Goal: Transaction & Acquisition: Purchase product/service

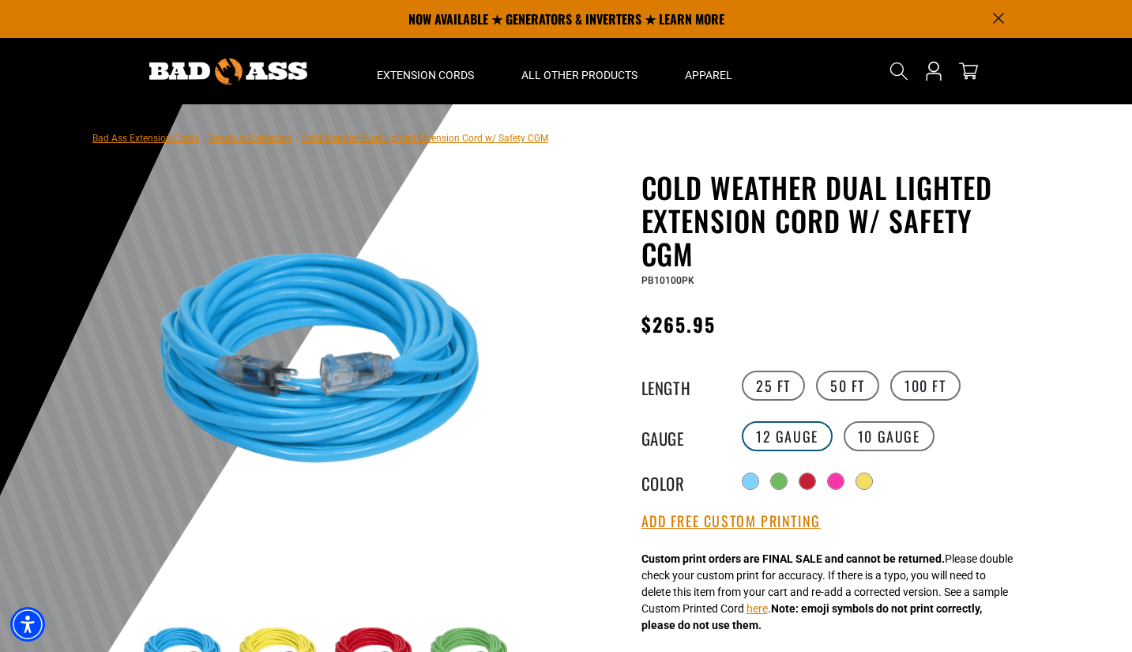
click at [769, 429] on label "12 Gauge" at bounding box center [787, 436] width 91 height 30
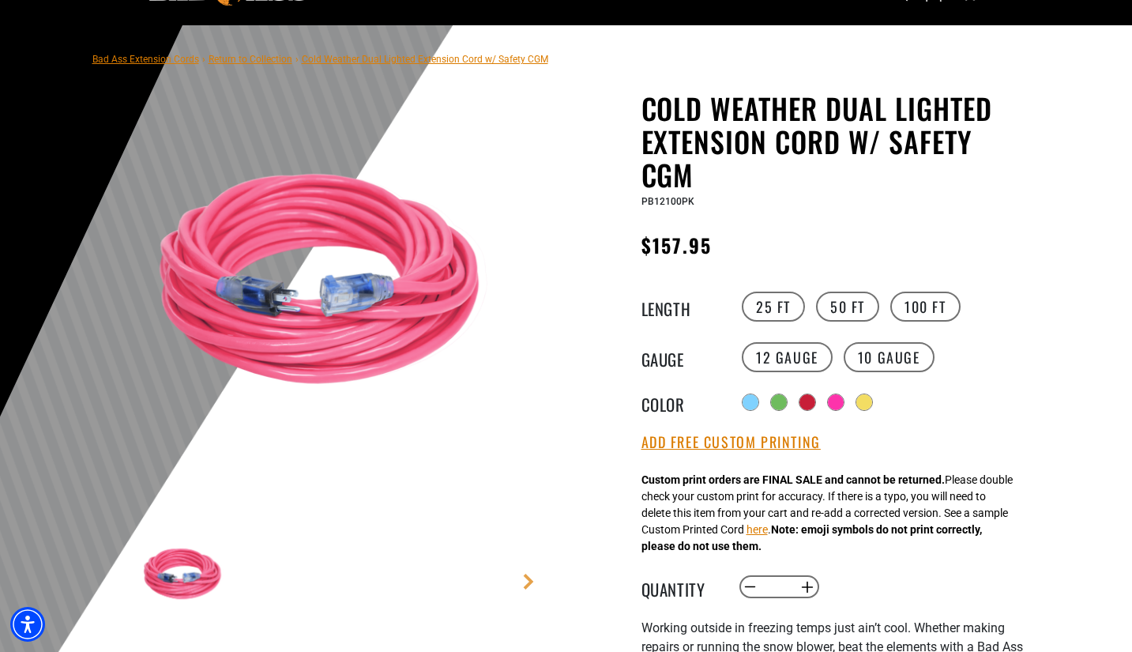
scroll to position [158, 0]
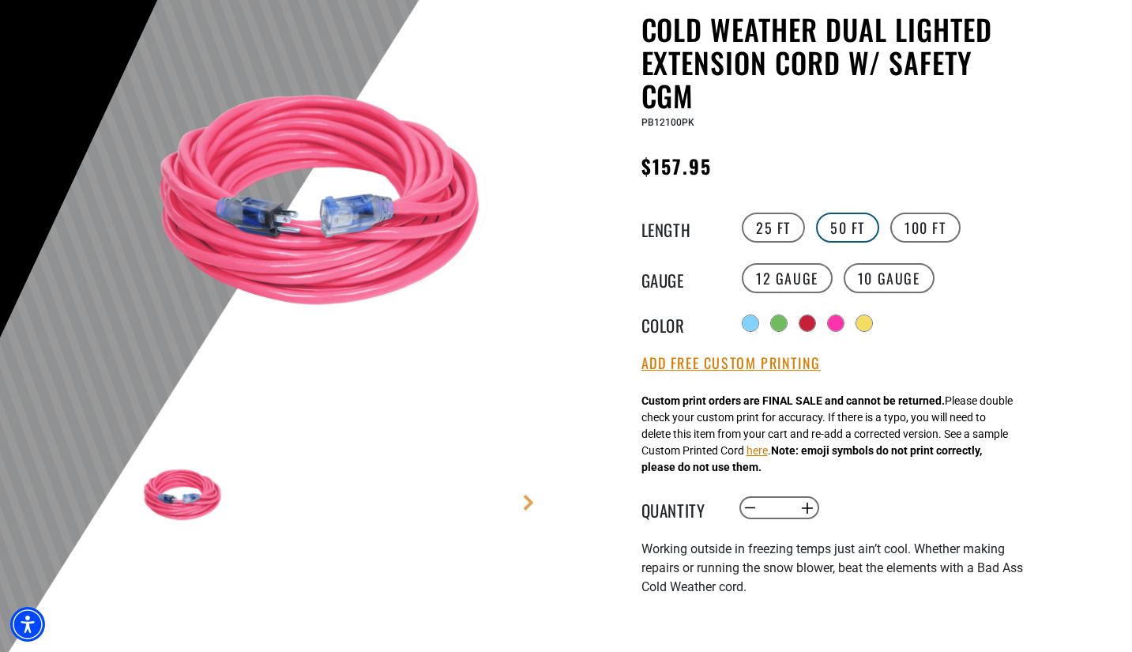
click at [852, 216] on label "50 FT" at bounding box center [847, 227] width 63 height 30
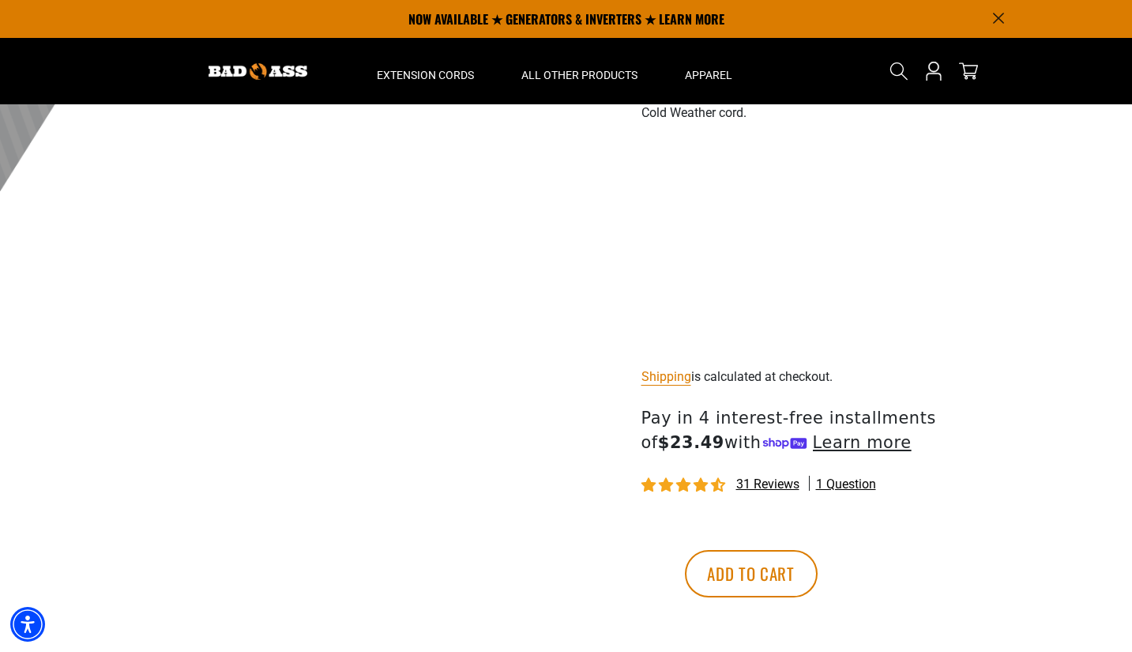
scroll to position [395, 0]
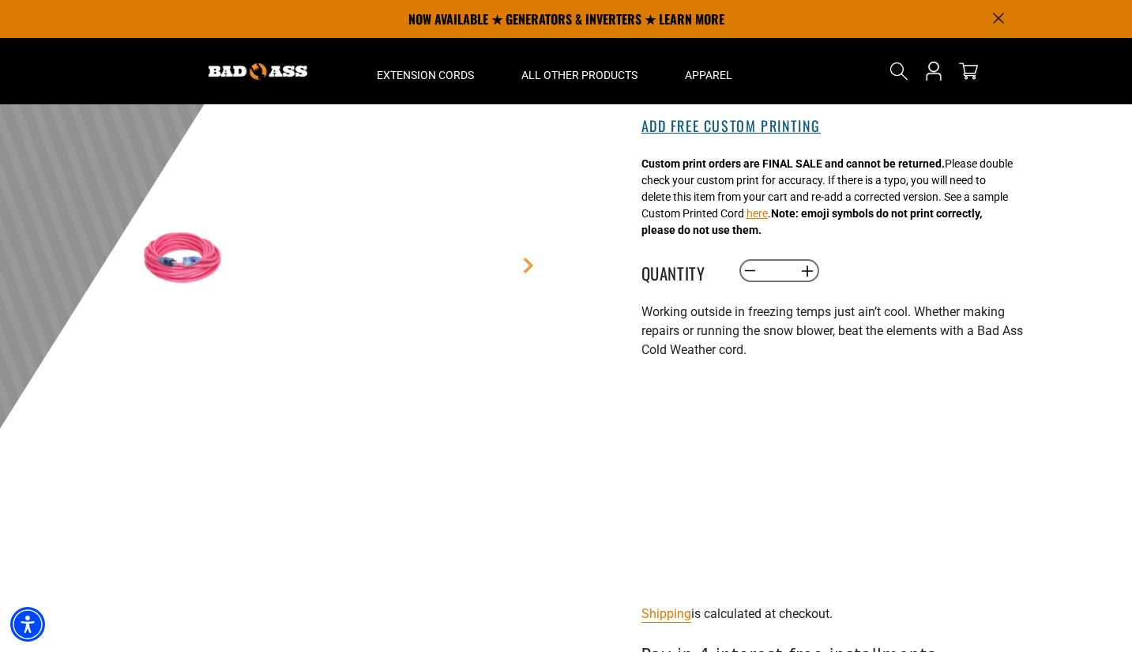
click at [739, 131] on button "Add Free Custom Printing" at bounding box center [730, 126] width 179 height 17
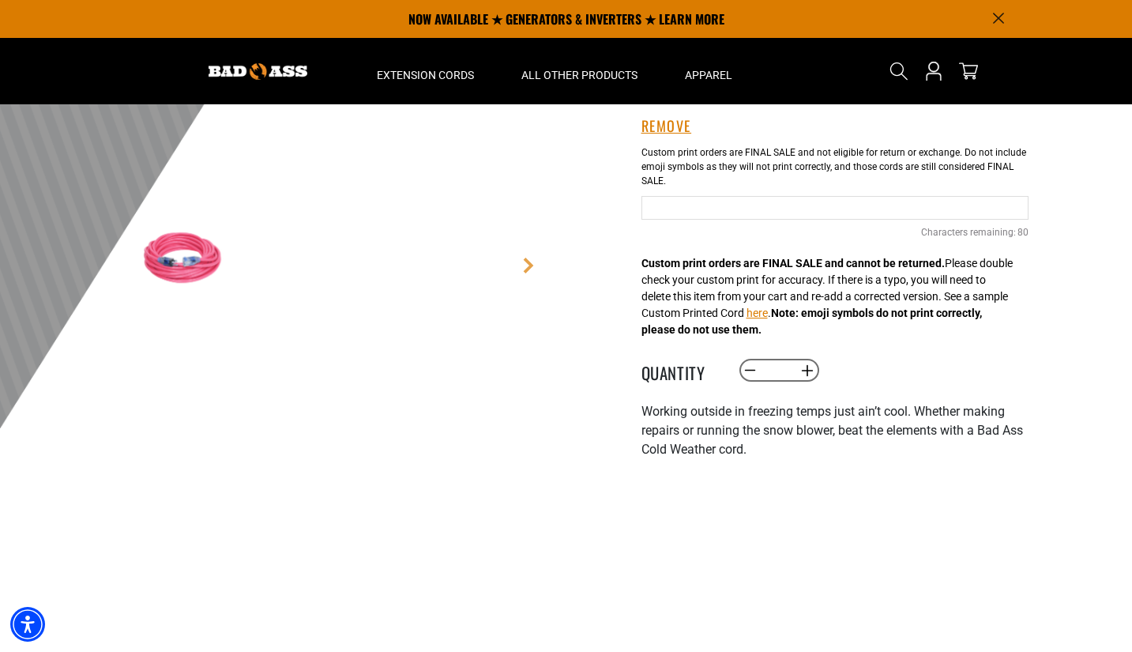
click at [741, 211] on input "Text field" at bounding box center [834, 208] width 387 height 24
type input "**********"
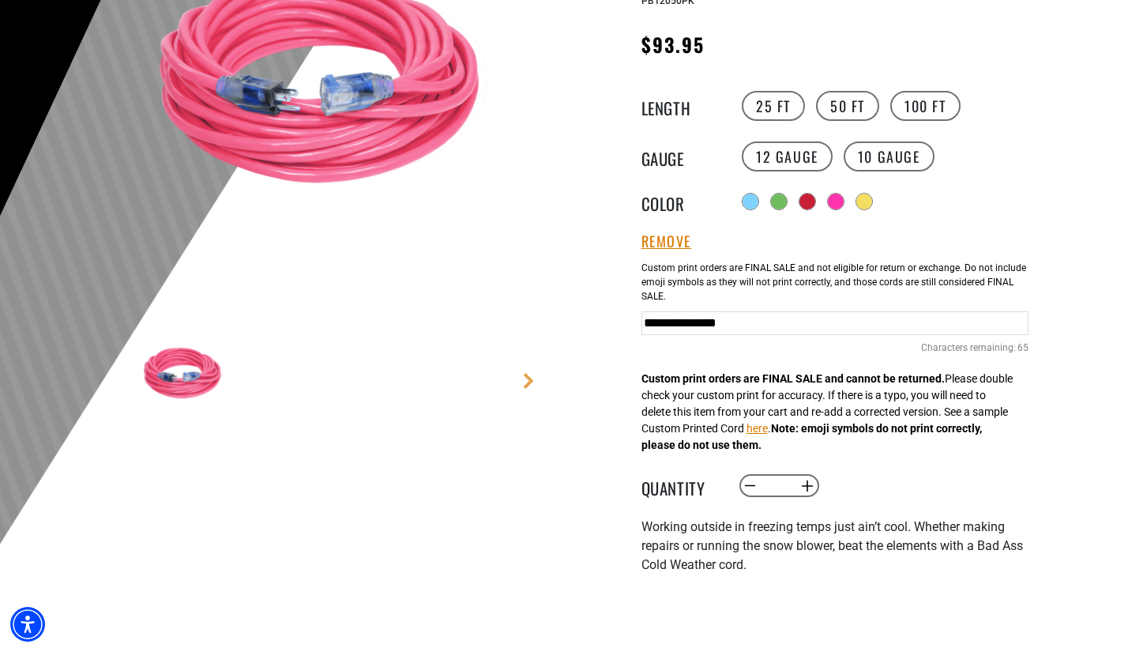
scroll to position [316, 0]
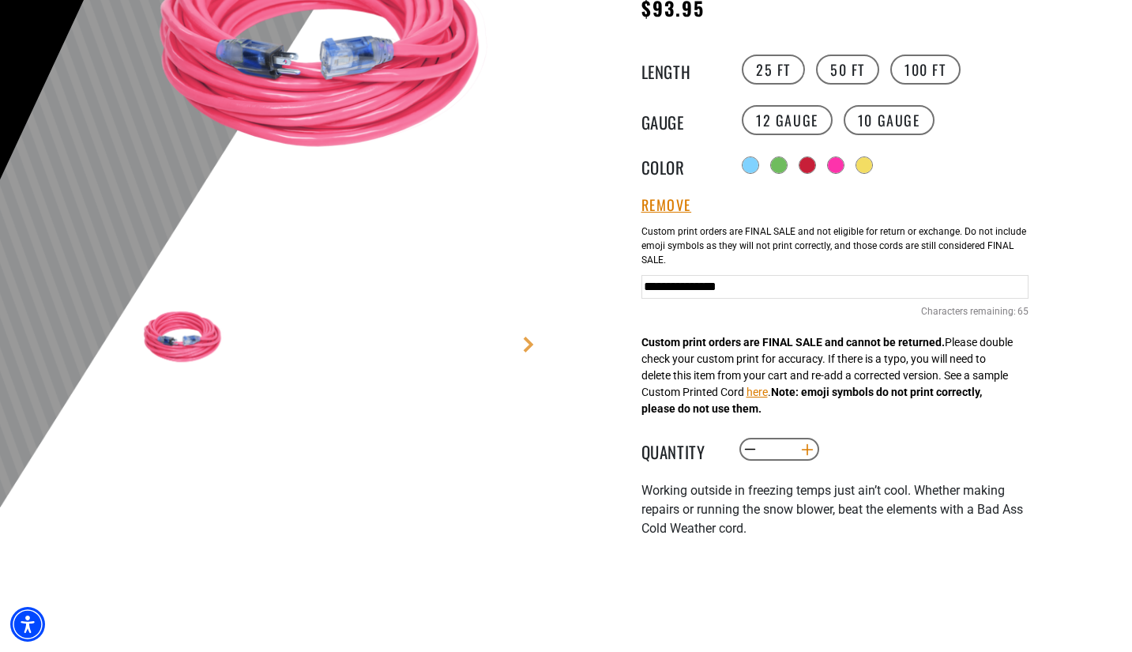
click at [806, 451] on button "Increase quantity for Cold Weather Dual Lighted Extension Cord w/ Safety CGM" at bounding box center [807, 449] width 24 height 27
click at [806, 452] on button "Increase quantity for Cold Weather Dual Lighted Extension Cord w/ Safety CGM" at bounding box center [807, 449] width 24 height 27
click at [811, 449] on button "Increase quantity for Cold Weather Dual Lighted Extension Cord w/ Safety CGM" at bounding box center [807, 449] width 24 height 27
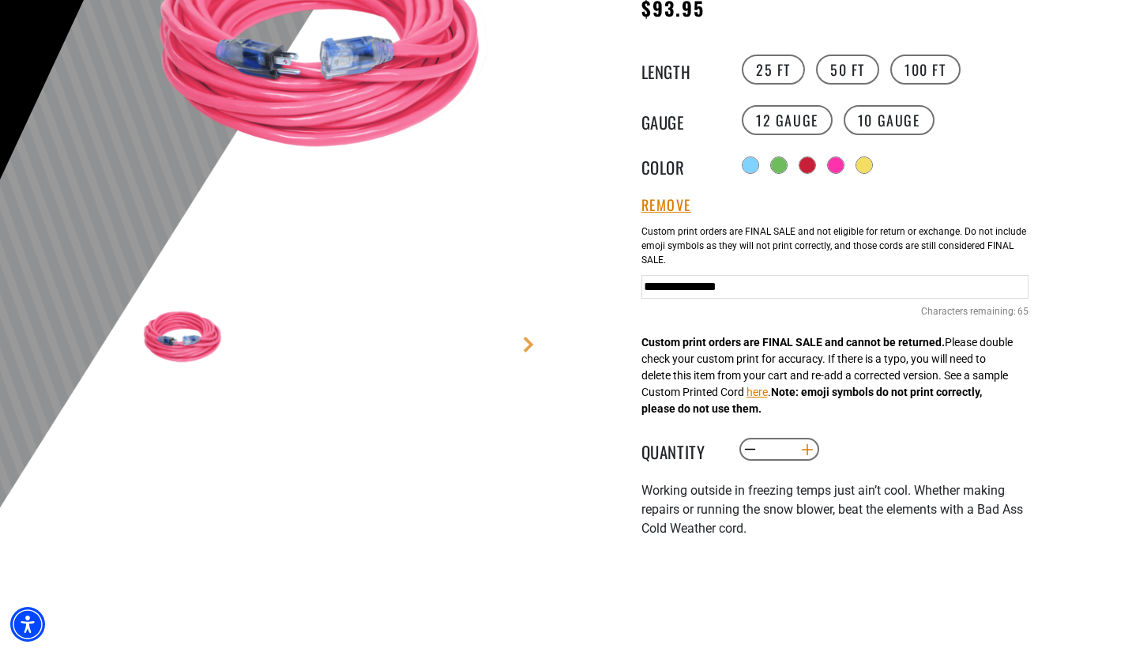
type input "*"
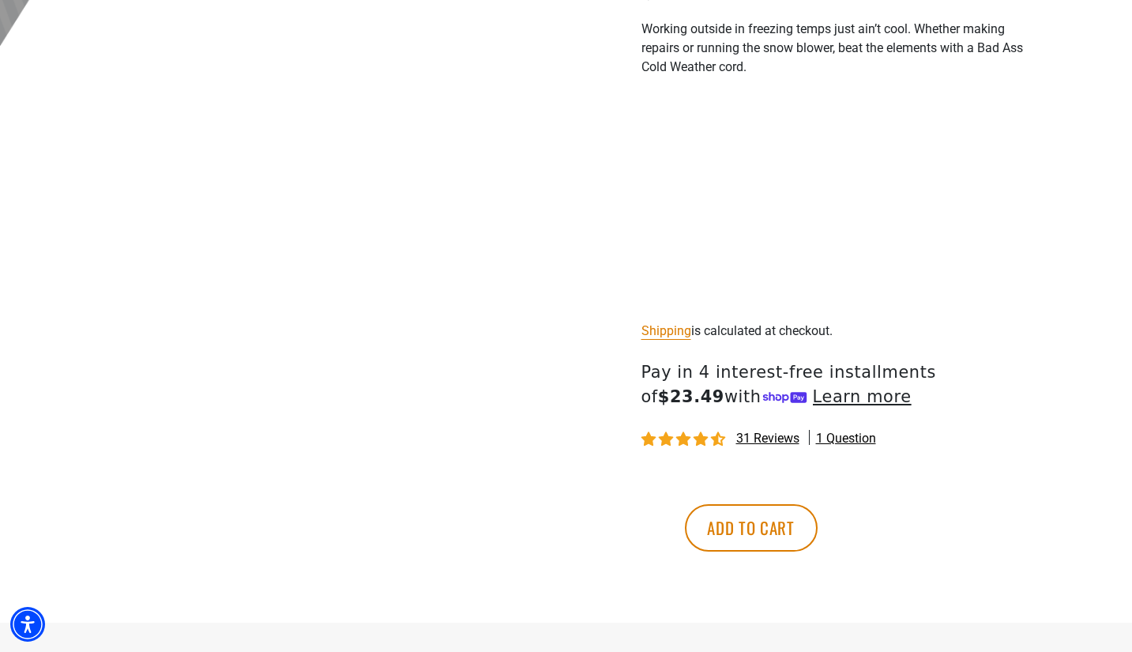
scroll to position [790, 0]
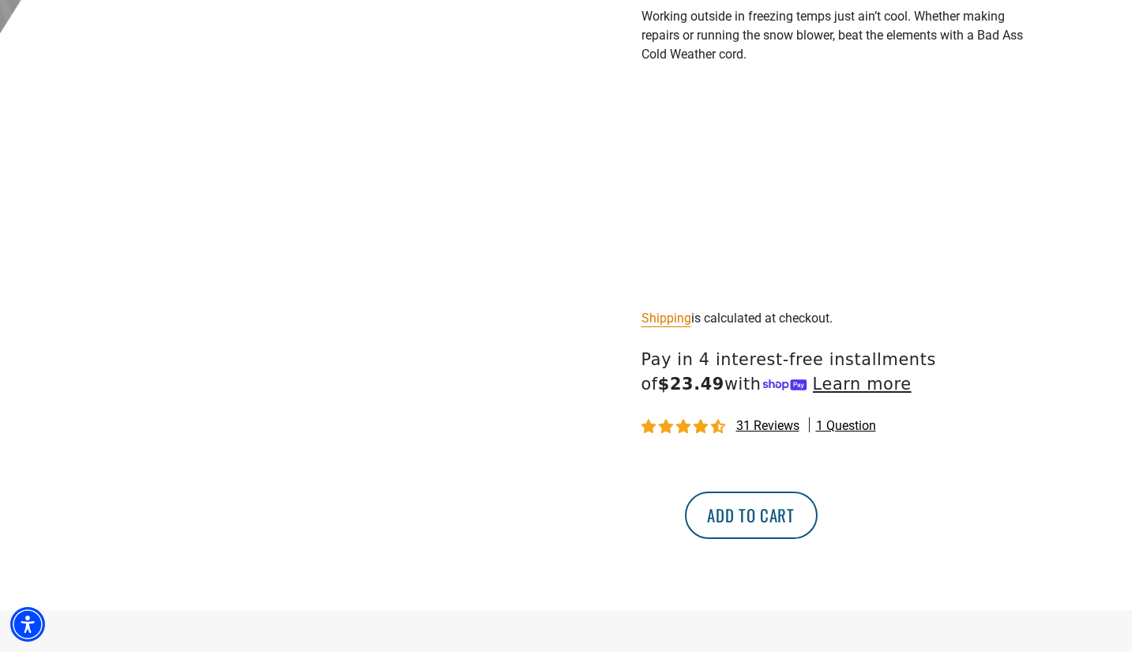
click at [818, 524] on button "Add to cart" at bounding box center [751, 514] width 133 height 47
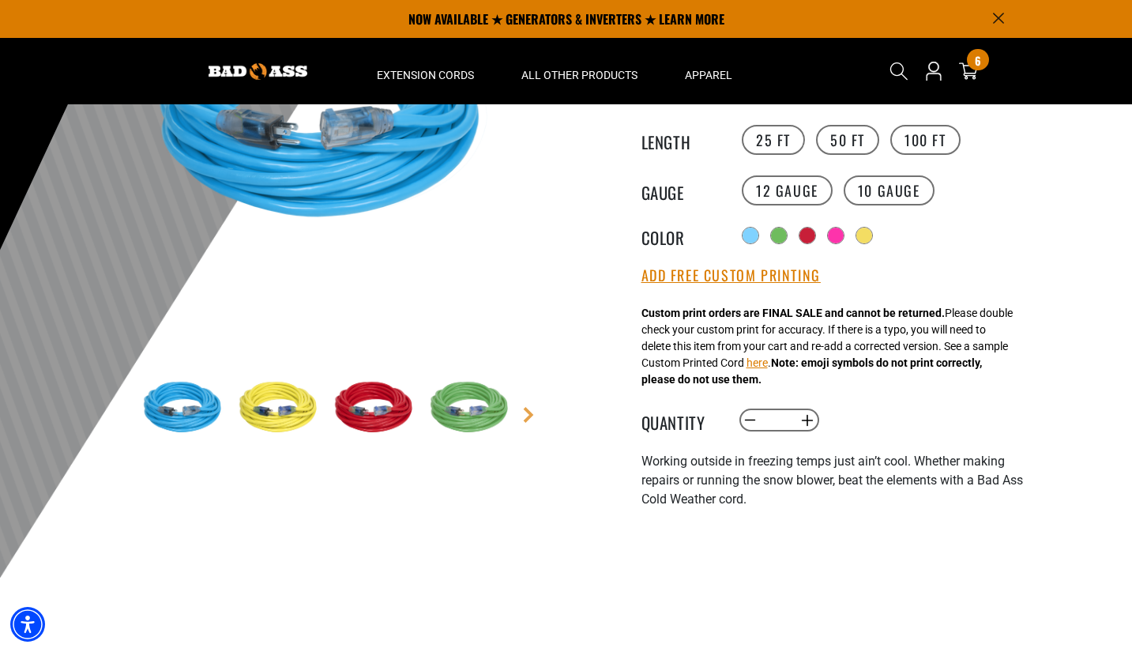
scroll to position [158, 0]
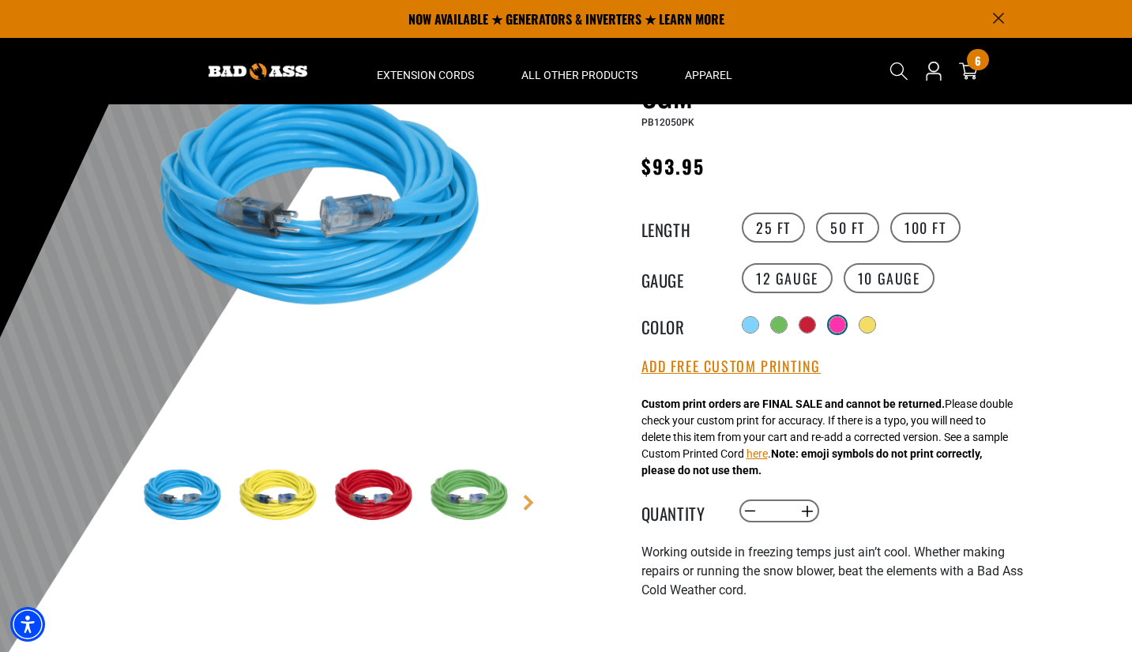
click at [836, 321] on div at bounding box center [837, 325] width 16 height 16
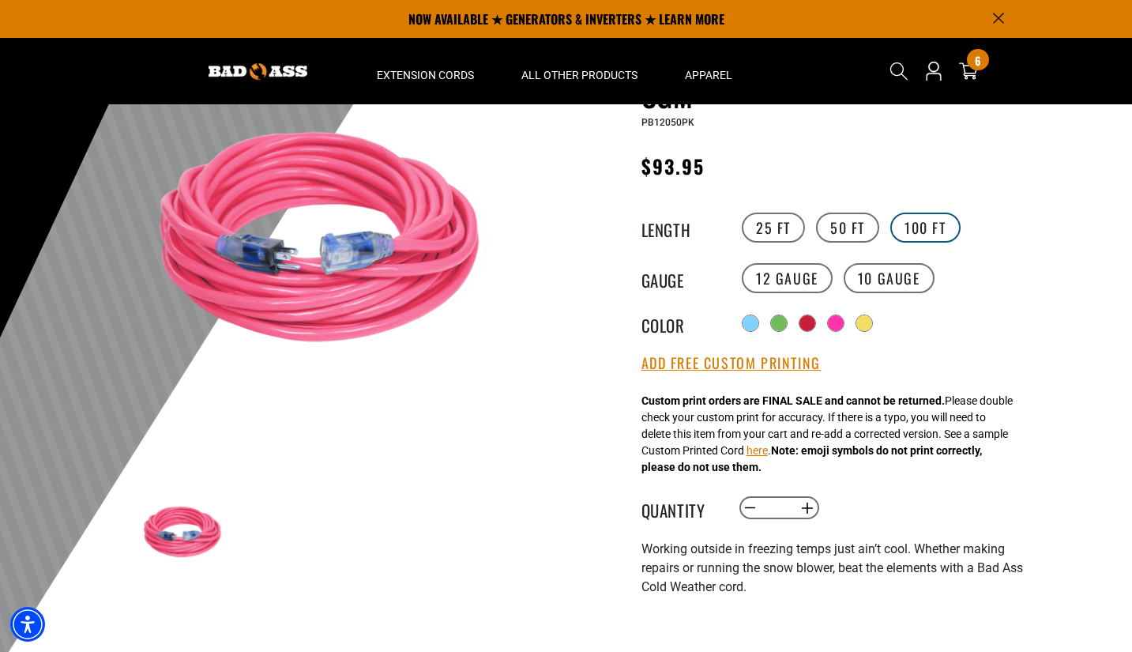
click at [917, 215] on label "100 FT" at bounding box center [925, 227] width 70 height 30
click at [752, 363] on button "Add Free Custom Printing" at bounding box center [730, 363] width 179 height 17
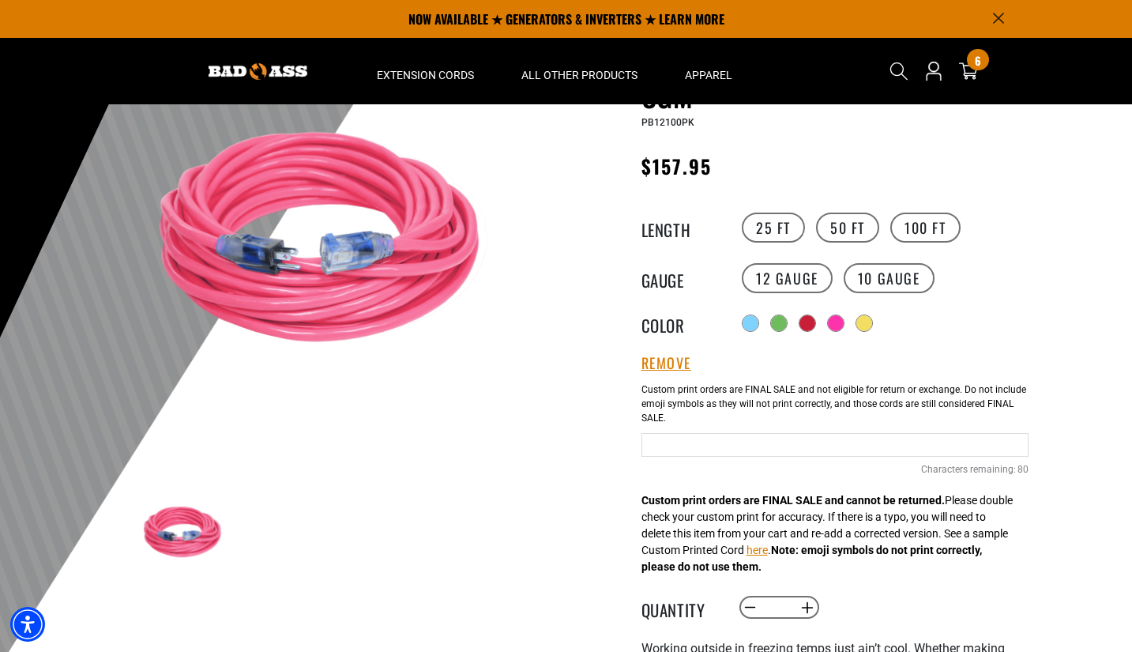
click at [740, 451] on input "text" at bounding box center [834, 445] width 387 height 24
type input "**********"
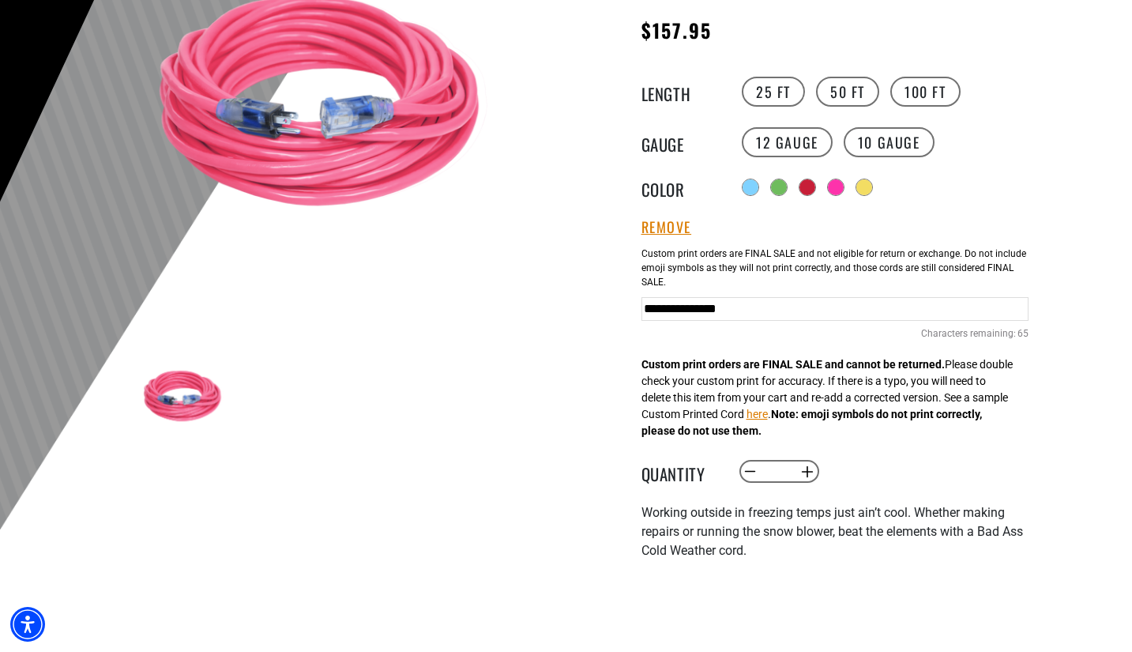
scroll to position [316, 0]
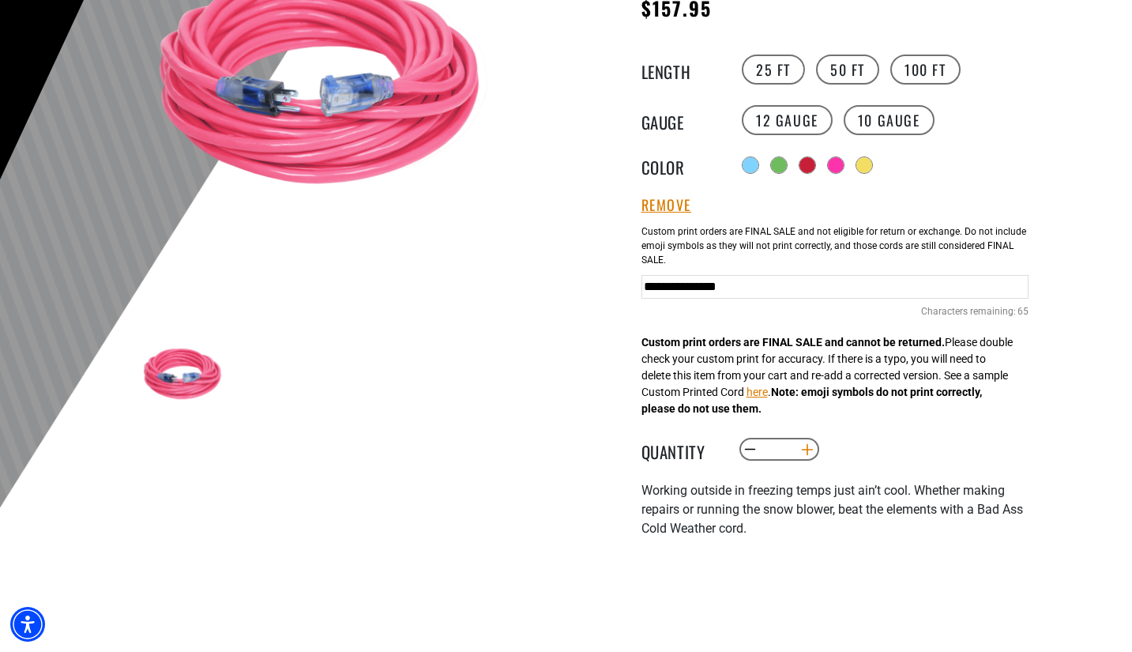
click at [802, 448] on button "Increase quantity for Cold Weather Dual Lighted Extension Cord w/ Safety CGM" at bounding box center [807, 449] width 24 height 27
click at [802, 449] on button "Increase quantity for Cold Weather Dual Lighted Extension Cord w/ Safety CGM" at bounding box center [807, 449] width 24 height 27
click at [802, 451] on button "Increase quantity for Cold Weather Dual Lighted Extension Cord w/ Safety CGM" at bounding box center [807, 449] width 24 height 27
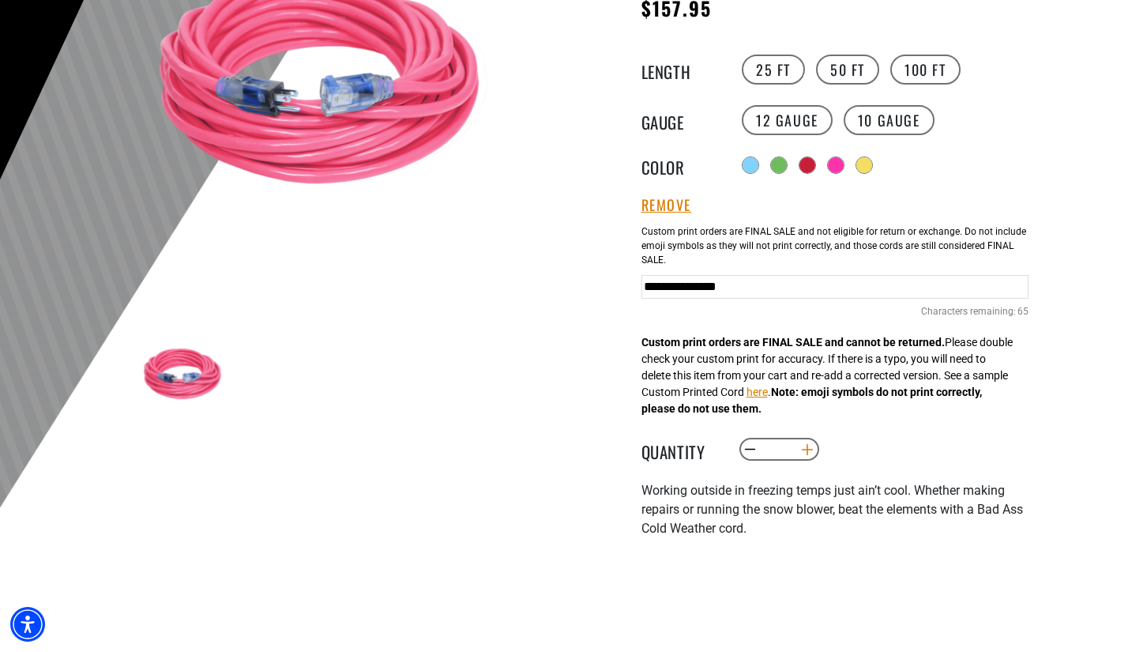
type input "*"
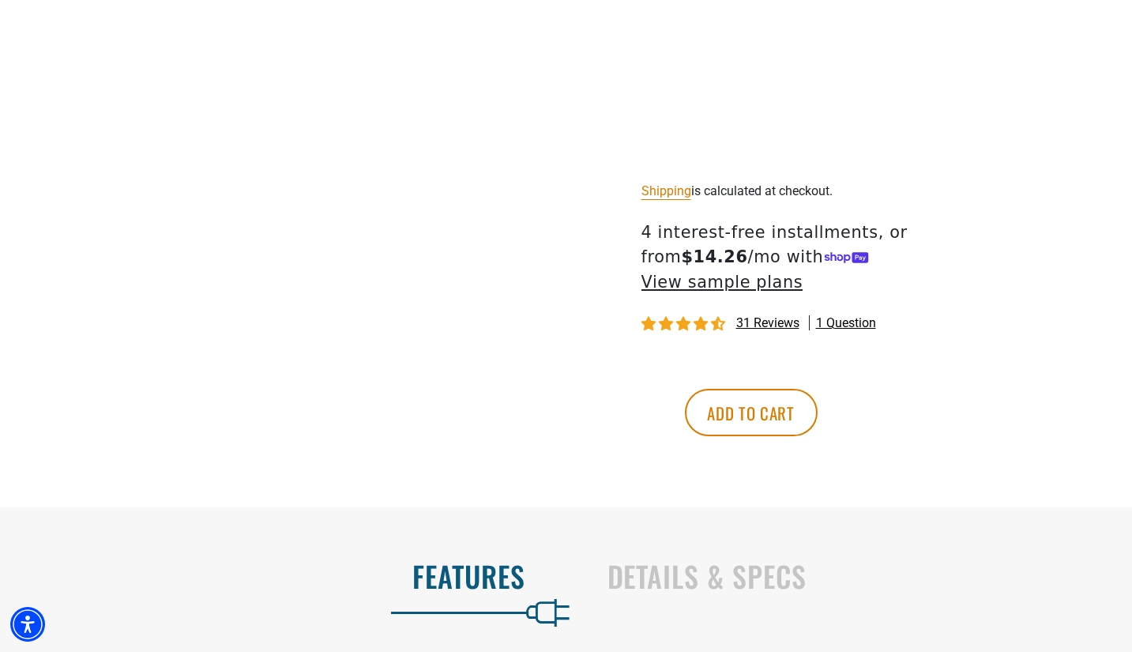
scroll to position [948, 0]
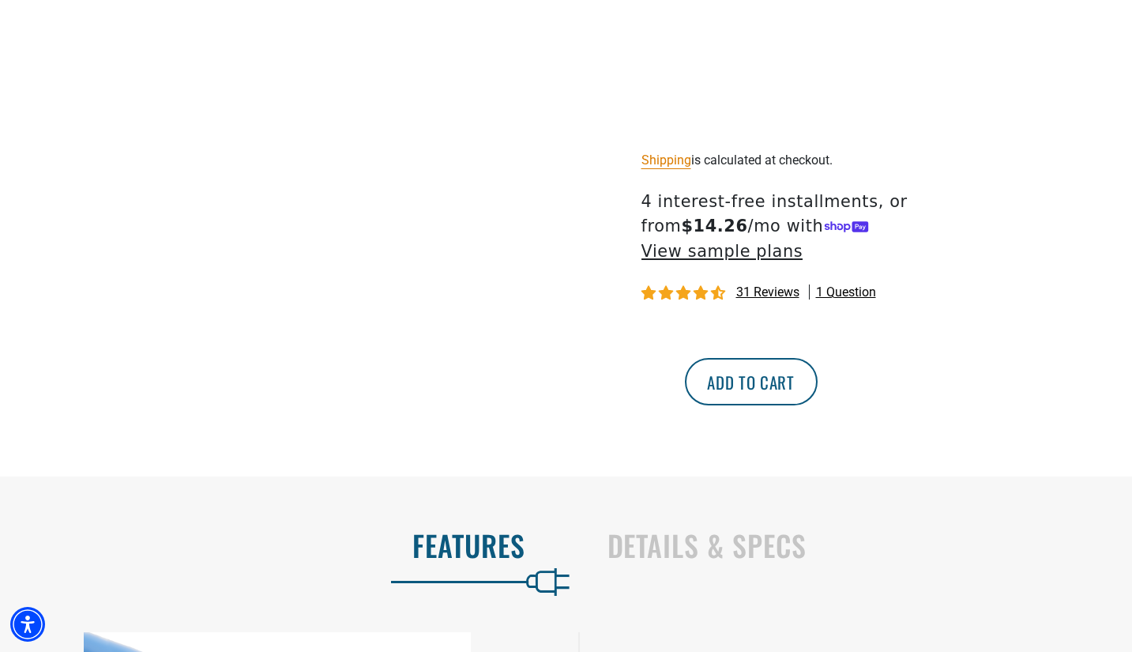
click at [818, 372] on button "Add to cart" at bounding box center [751, 381] width 133 height 47
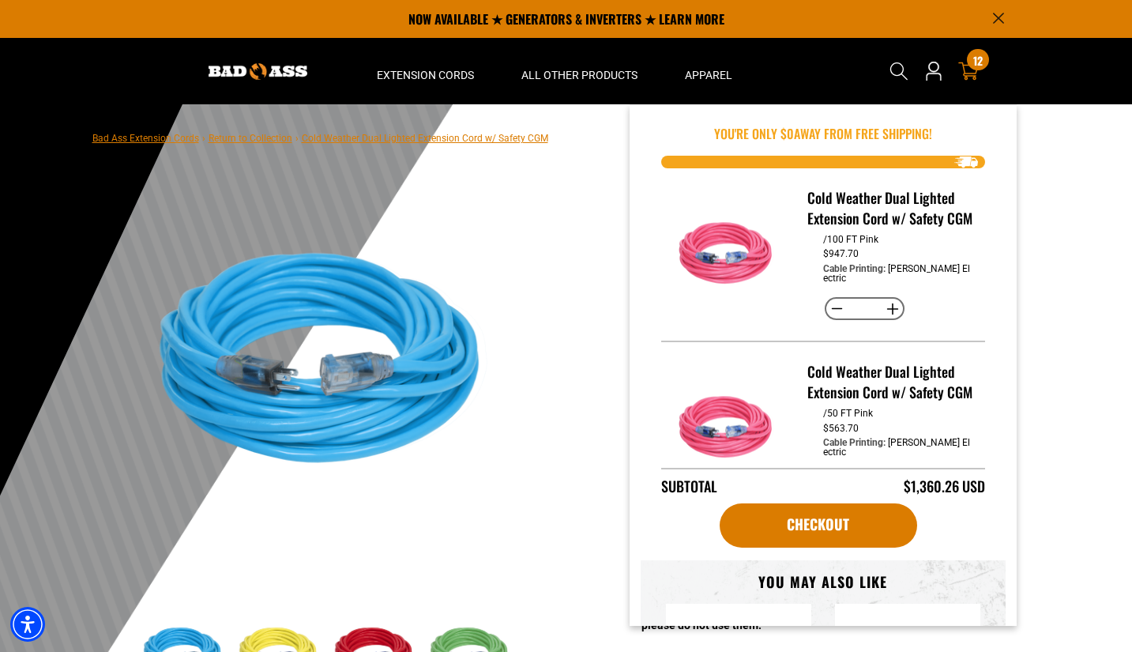
click at [967, 66] on icon at bounding box center [968, 71] width 21 height 21
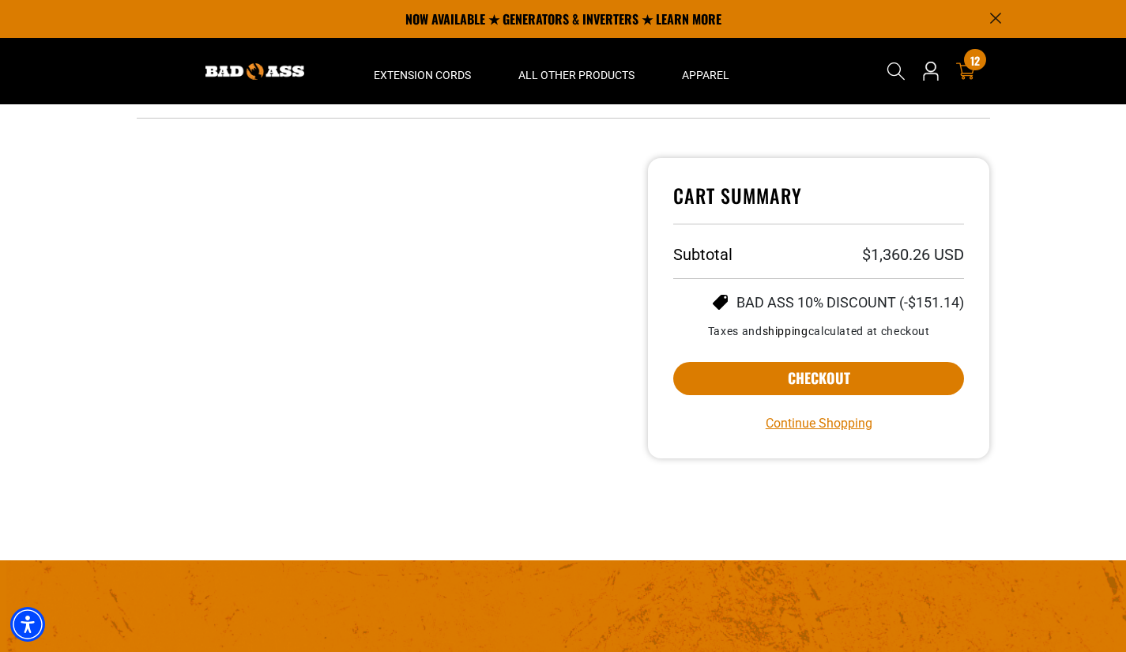
scroll to position [553, 0]
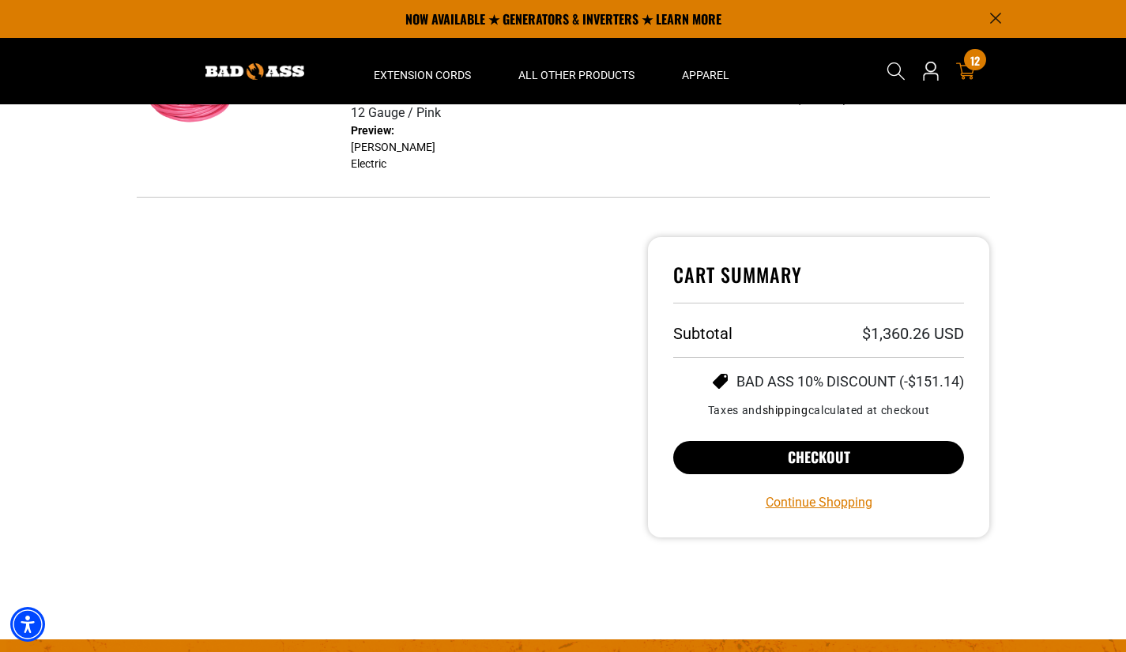
click at [854, 448] on button "Checkout" at bounding box center [818, 457] width 291 height 33
